Goal: Information Seeking & Learning: Learn about a topic

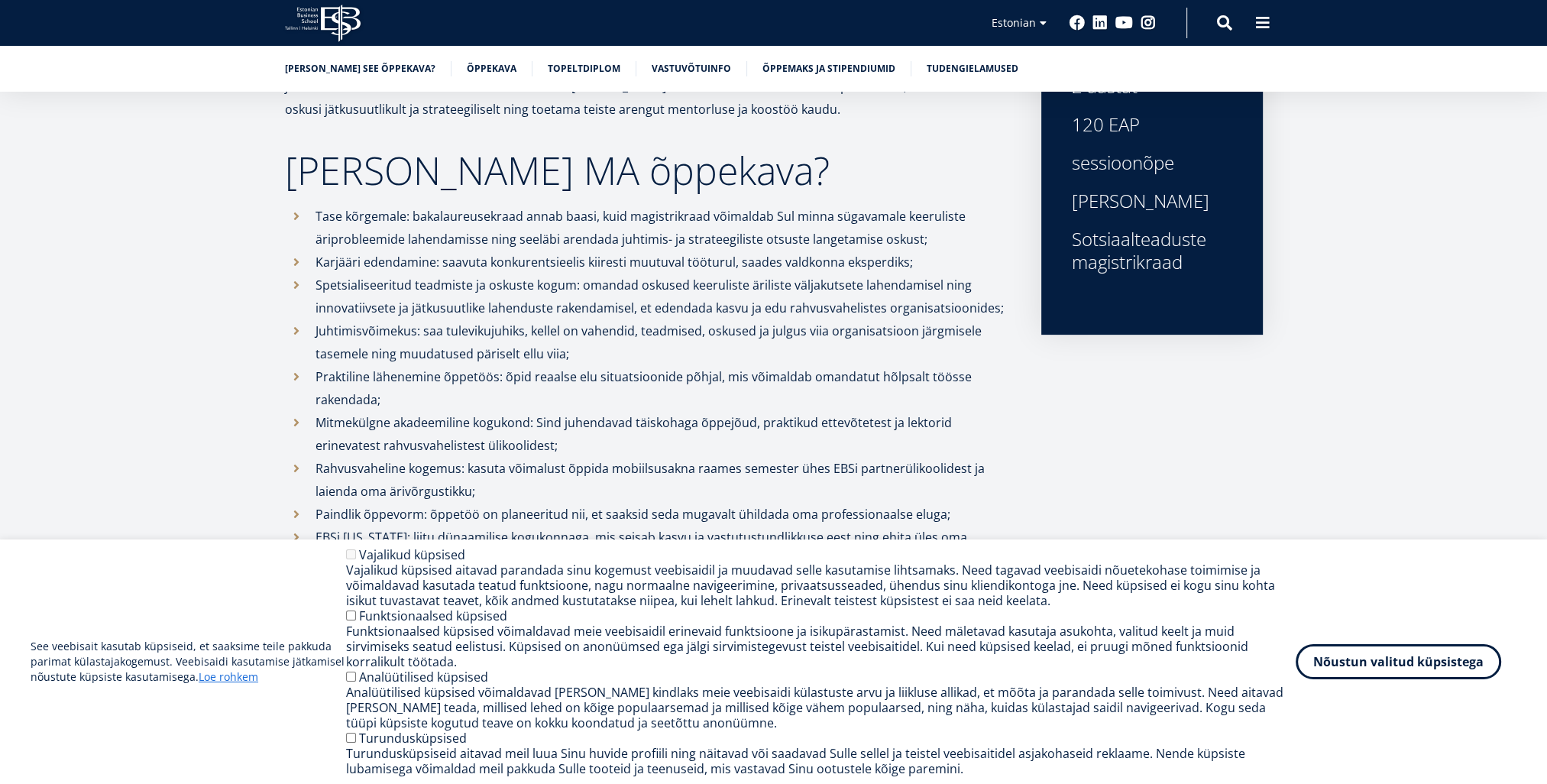
scroll to position [687, 0]
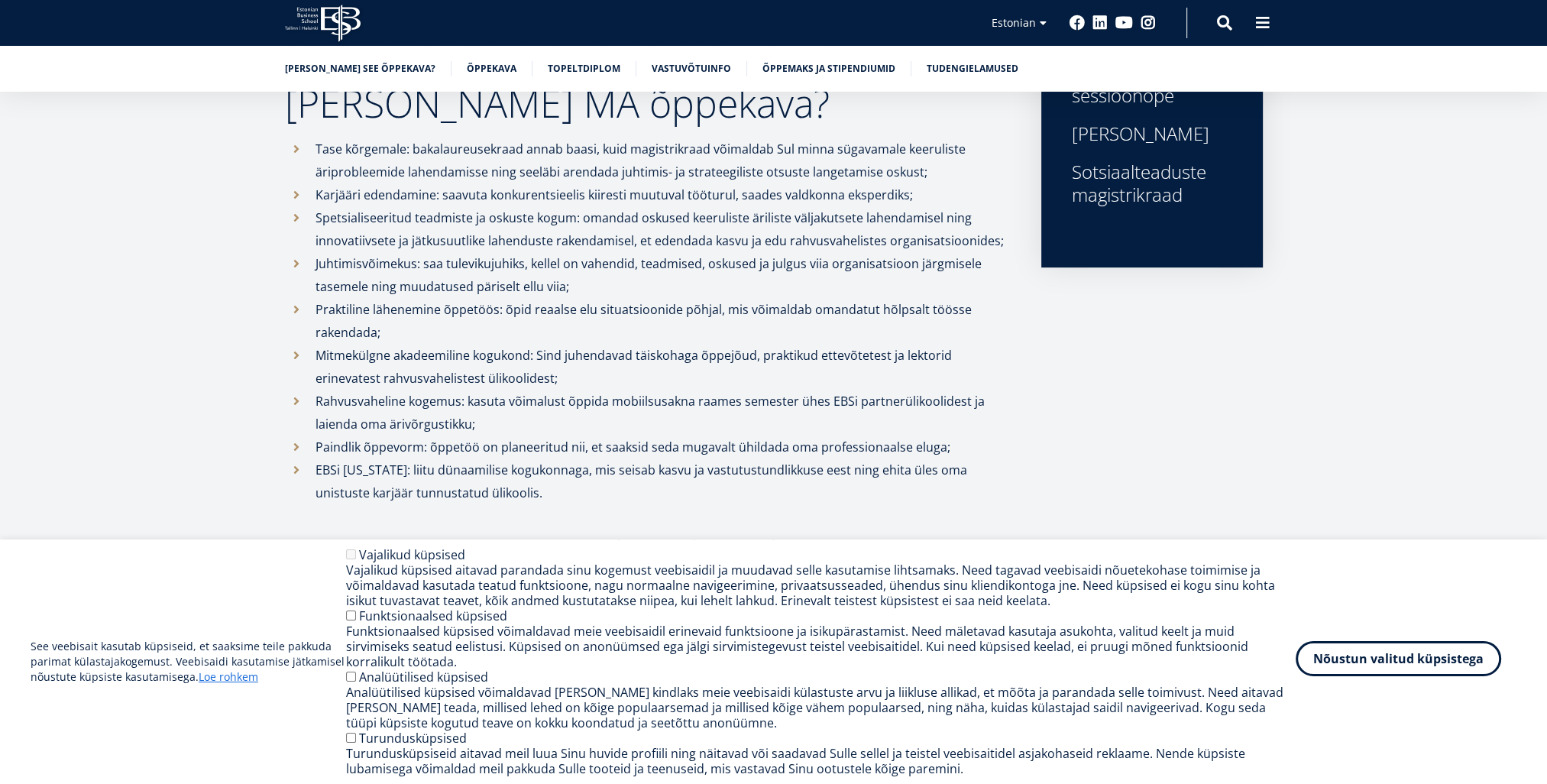
click at [1369, 662] on button "Nõustun valitud küpsistega" at bounding box center [1399, 659] width 206 height 35
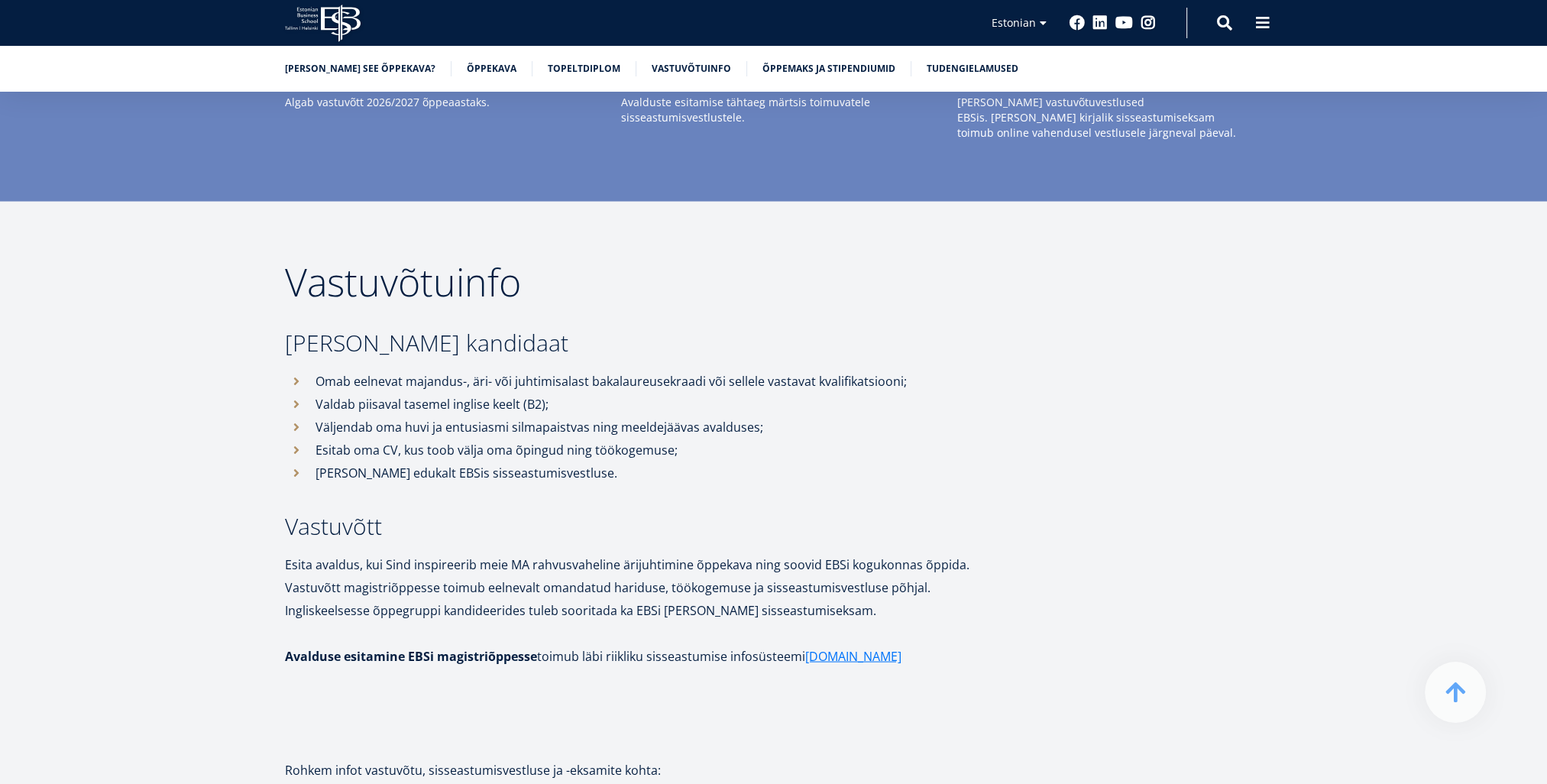
scroll to position [3991, 0]
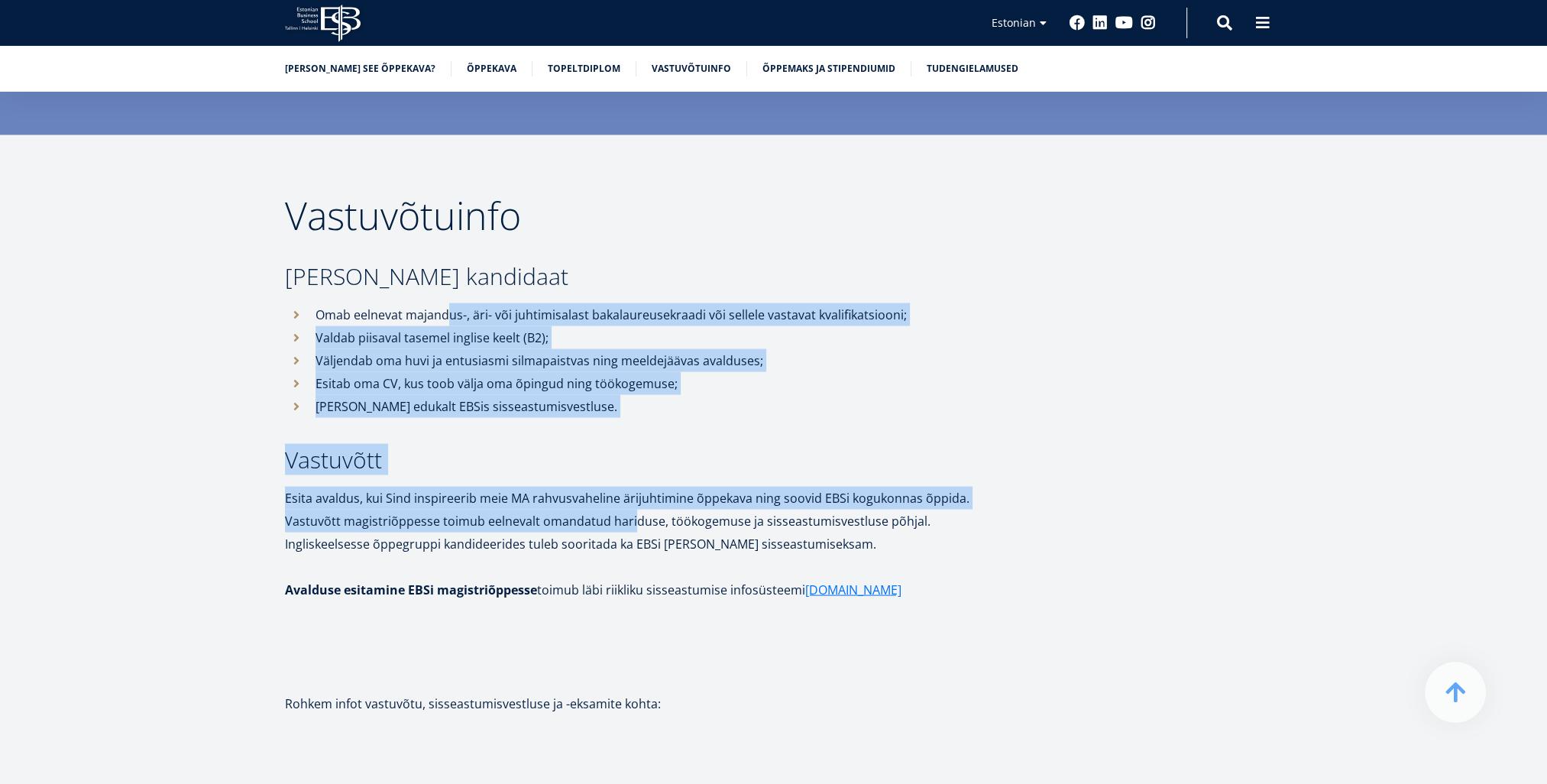
drag, startPoint x: 445, startPoint y: 226, endPoint x: 639, endPoint y: 431, distance: 282.2
click at [634, 431] on div "Vastuvõtuinfo Sobiv kandidaat Omab eelnevat majandus-, äri- või juhtimisalast b…" at bounding box center [647, 665] width 726 height 938
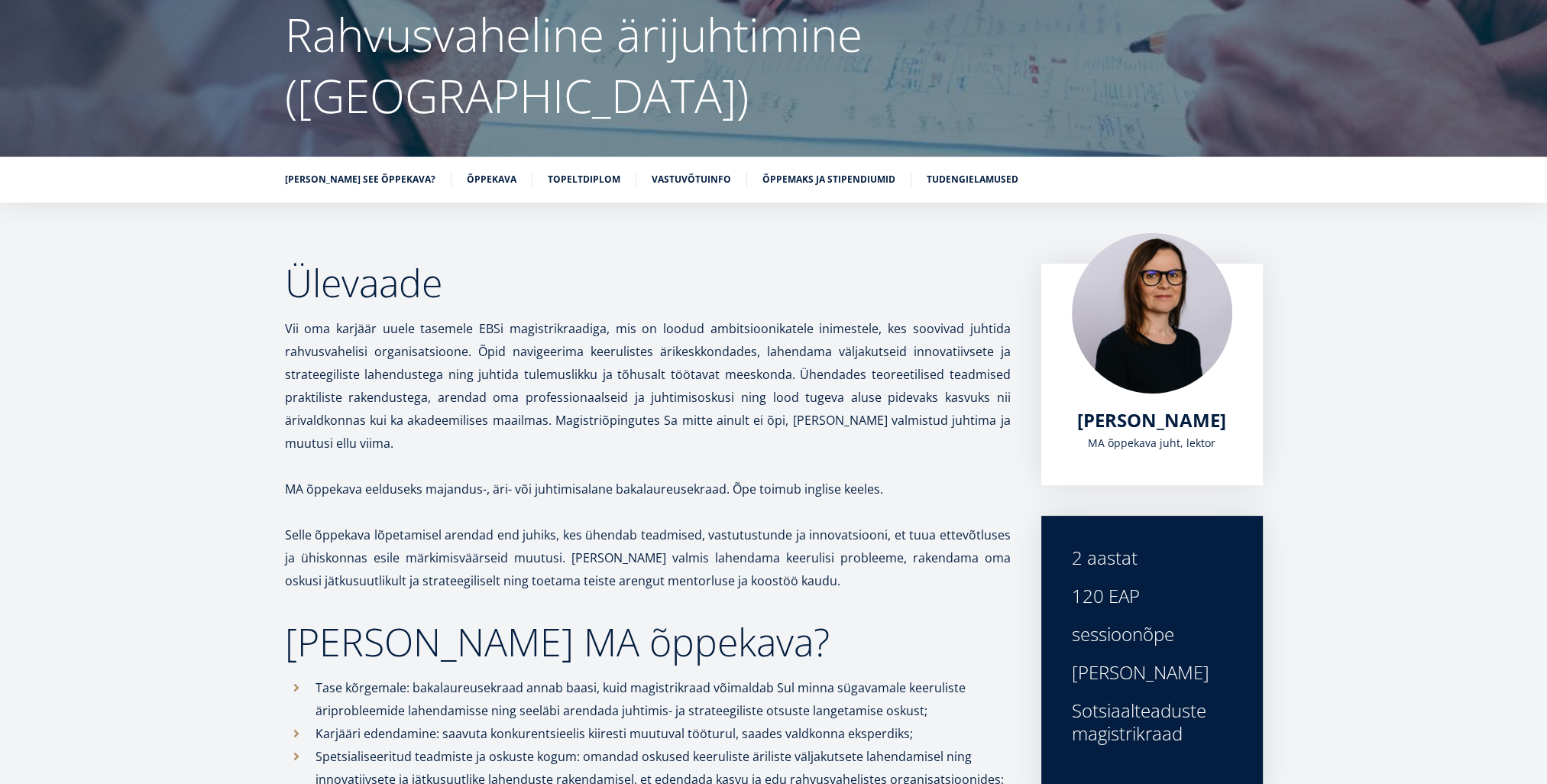
scroll to position [6, 0]
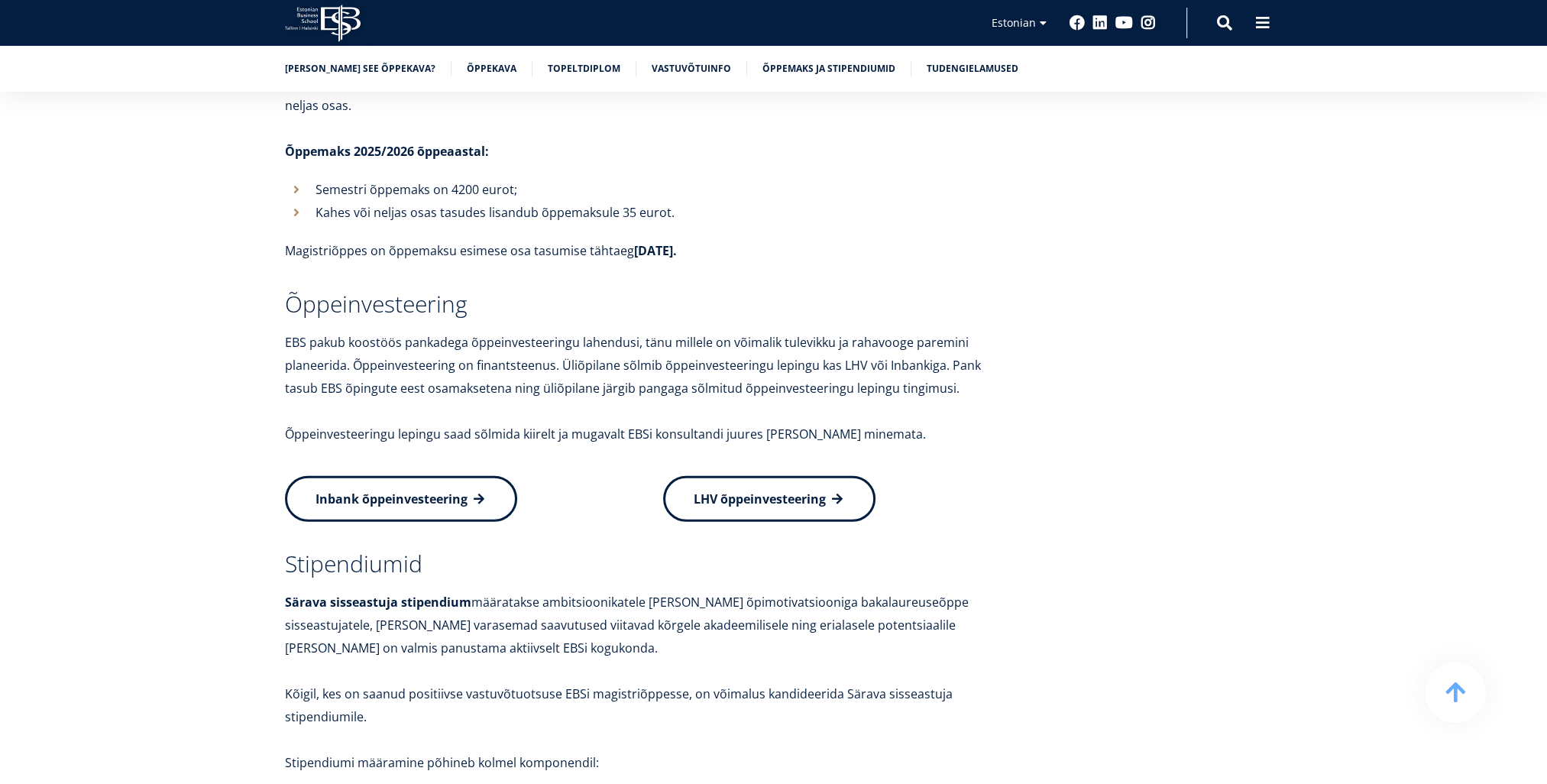
scroll to position [5153, 0]
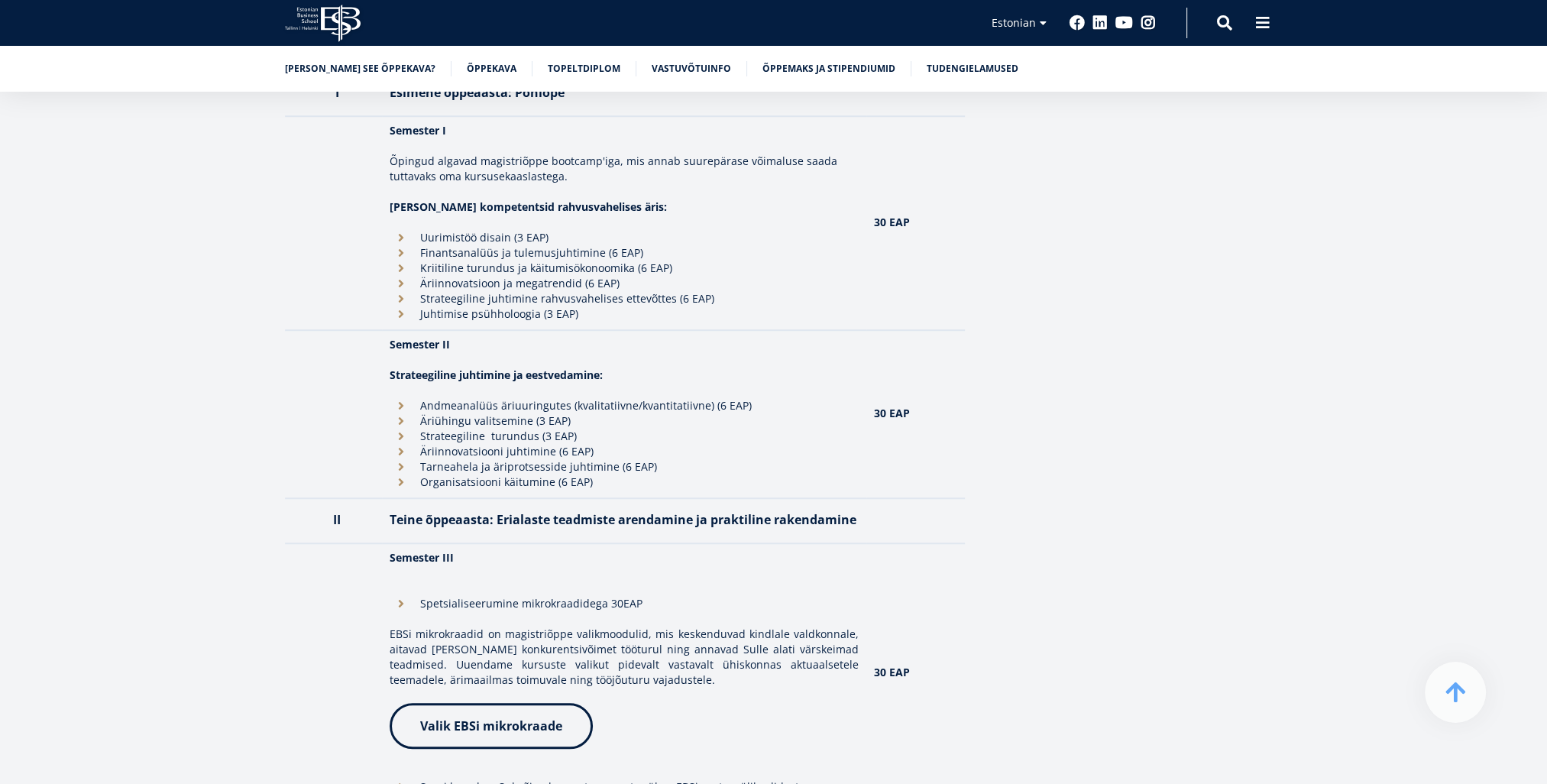
scroll to position [1452, 0]
